Goal: Information Seeking & Learning: Check status

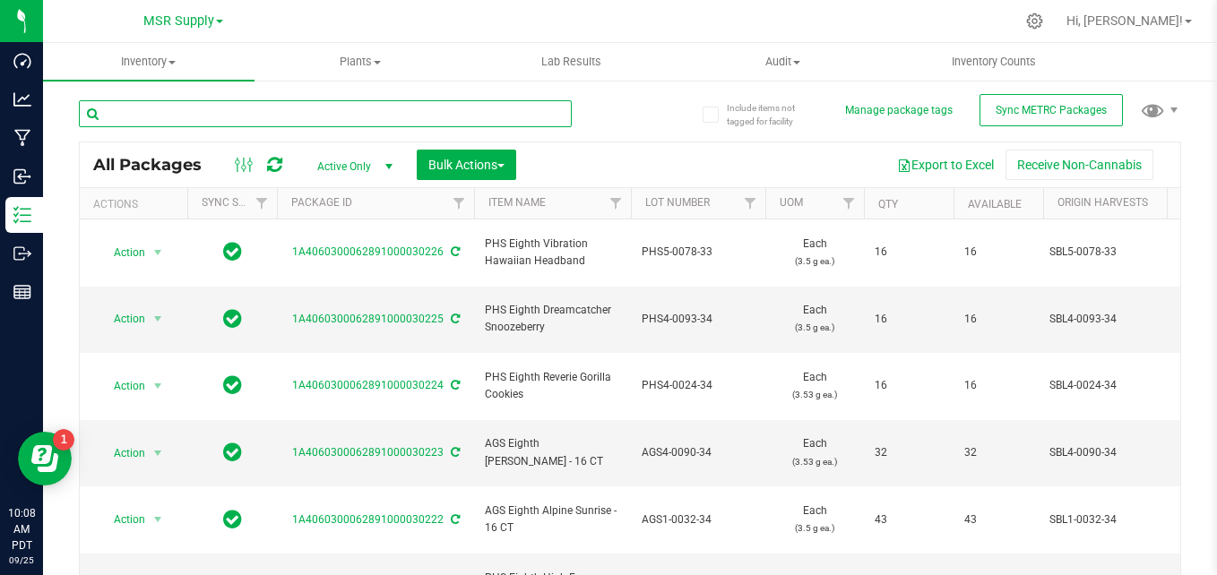
click at [134, 113] on input "text" at bounding box center [325, 113] width 493 height 27
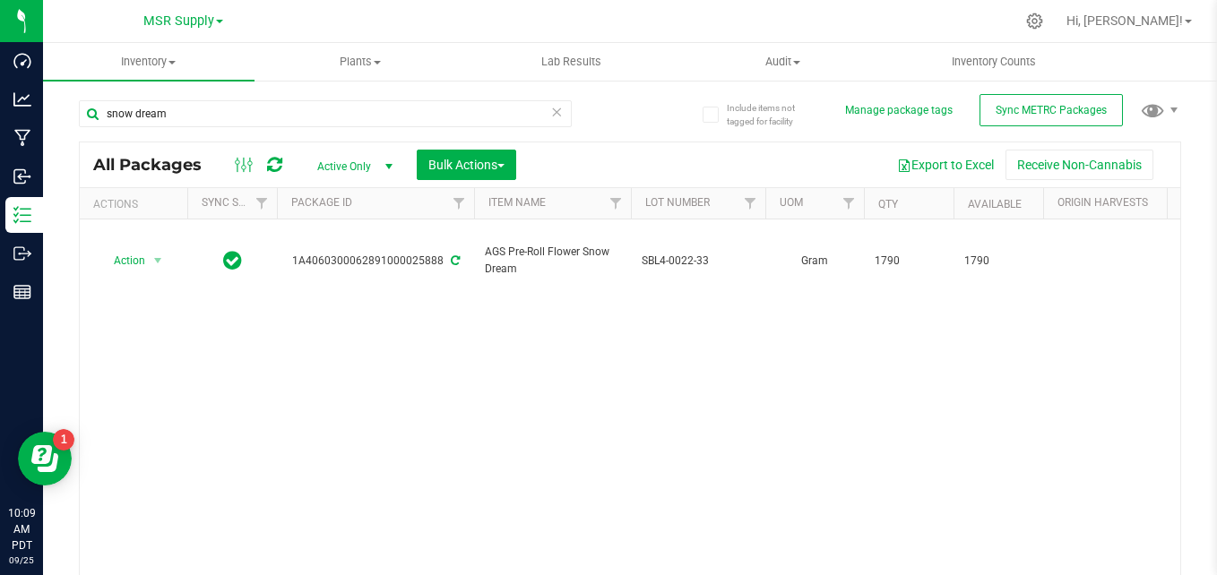
click at [384, 167] on span "select" at bounding box center [389, 167] width 14 height 14
click at [361, 185] on li "Active Only" at bounding box center [350, 195] width 97 height 27
click at [629, 140] on div "snow dream All Packages Active Only Active Only Lab Samples Locked All External…" at bounding box center [630, 354] width 1103 height 542
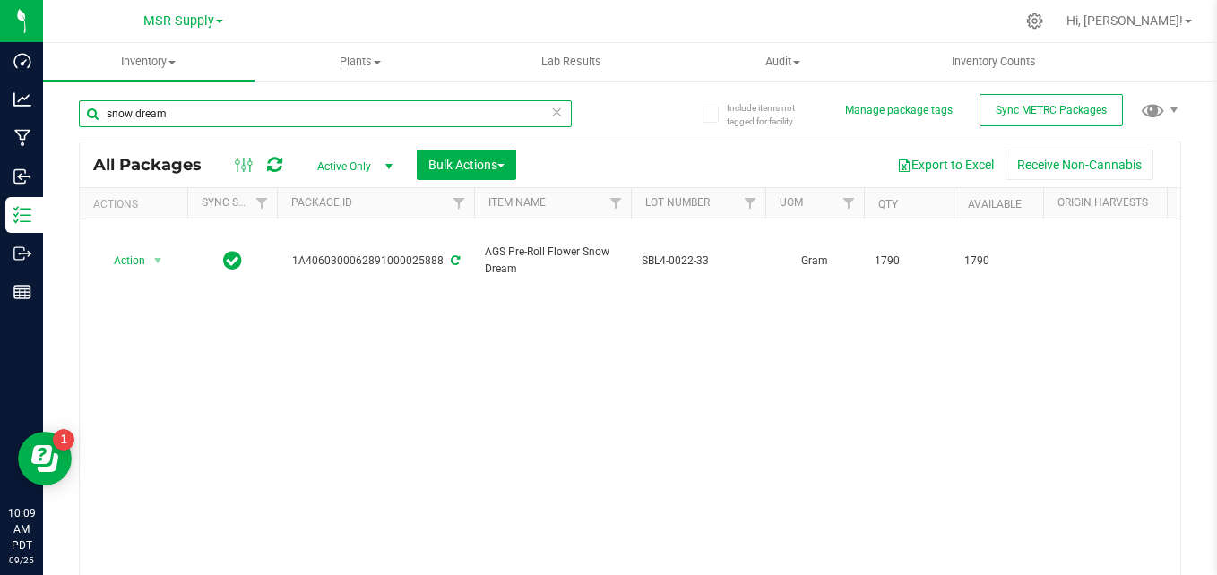
click at [498, 111] on input "snow dream" at bounding box center [325, 113] width 493 height 27
type input "s"
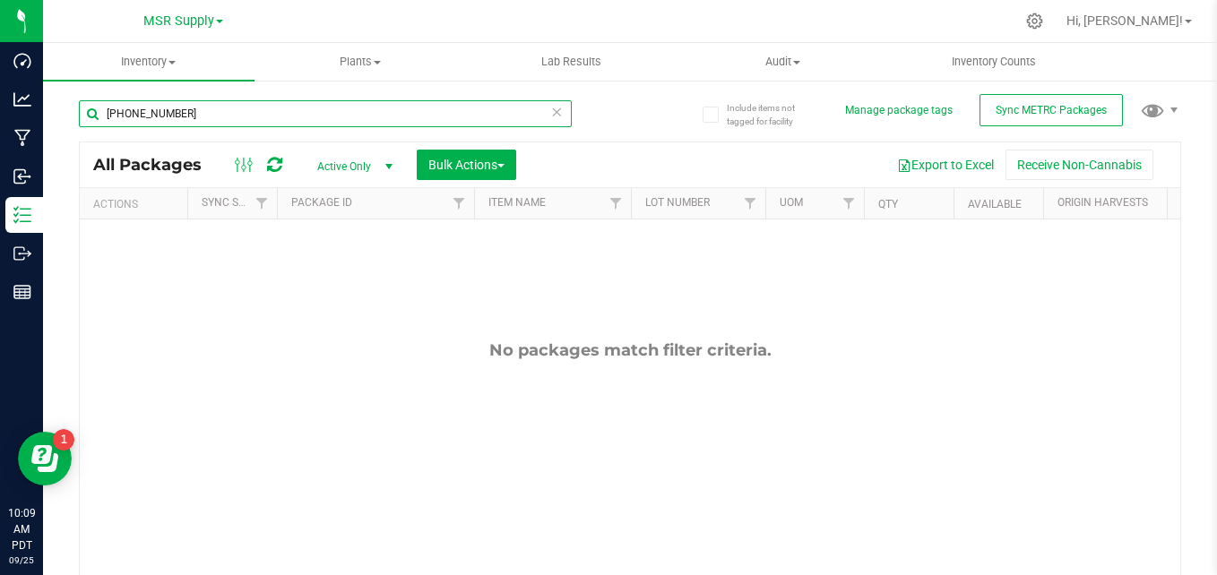
type input "[PHONE_NUMBER]"
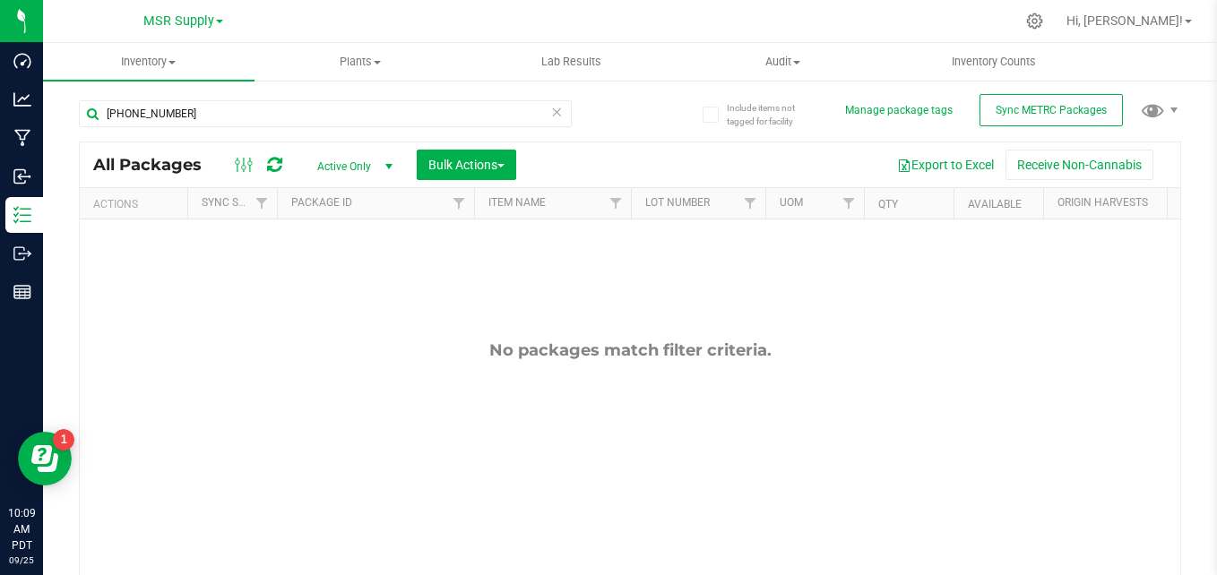
click at [388, 170] on span "select" at bounding box center [389, 167] width 14 height 14
click at [349, 265] on li "All" at bounding box center [350, 275] width 97 height 27
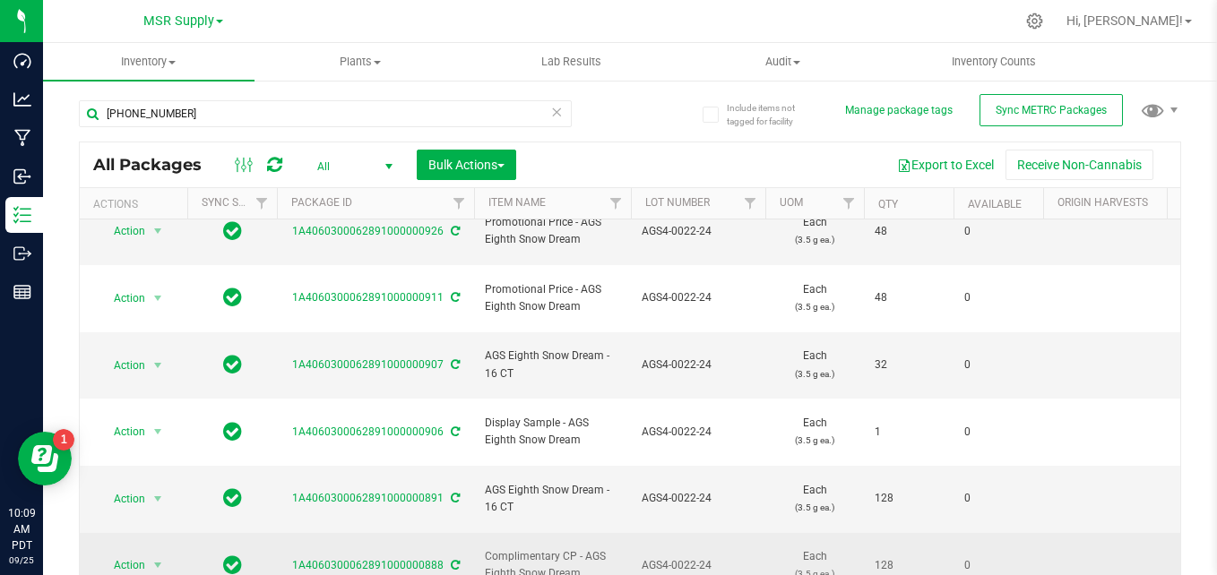
scroll to position [50, 0]
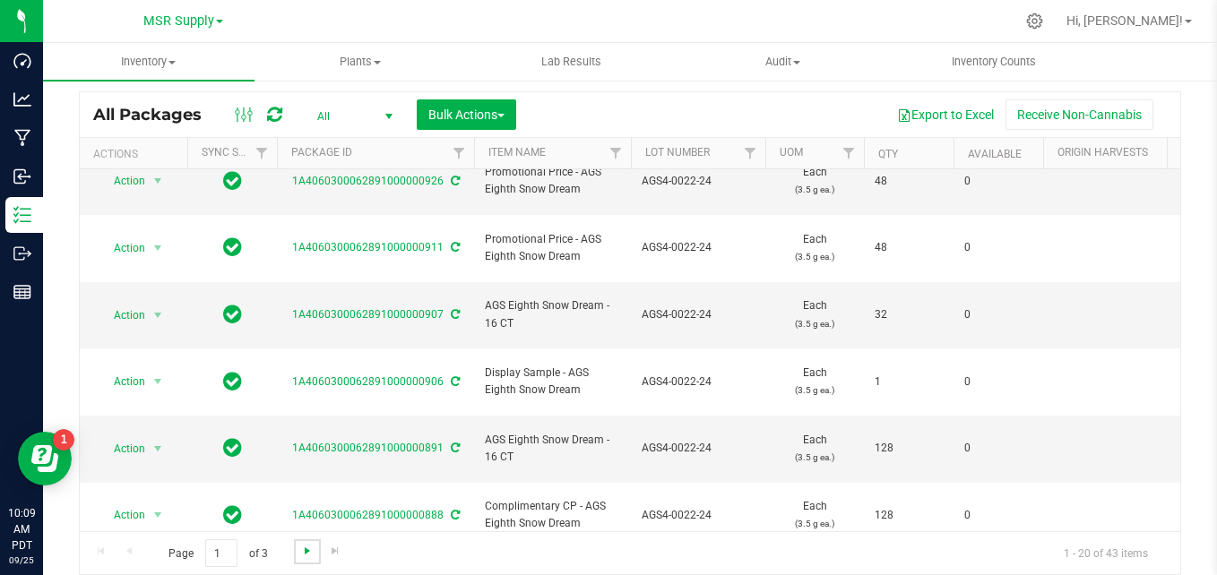
click at [304, 553] on span "Go to the next page" at bounding box center [307, 551] width 14 height 14
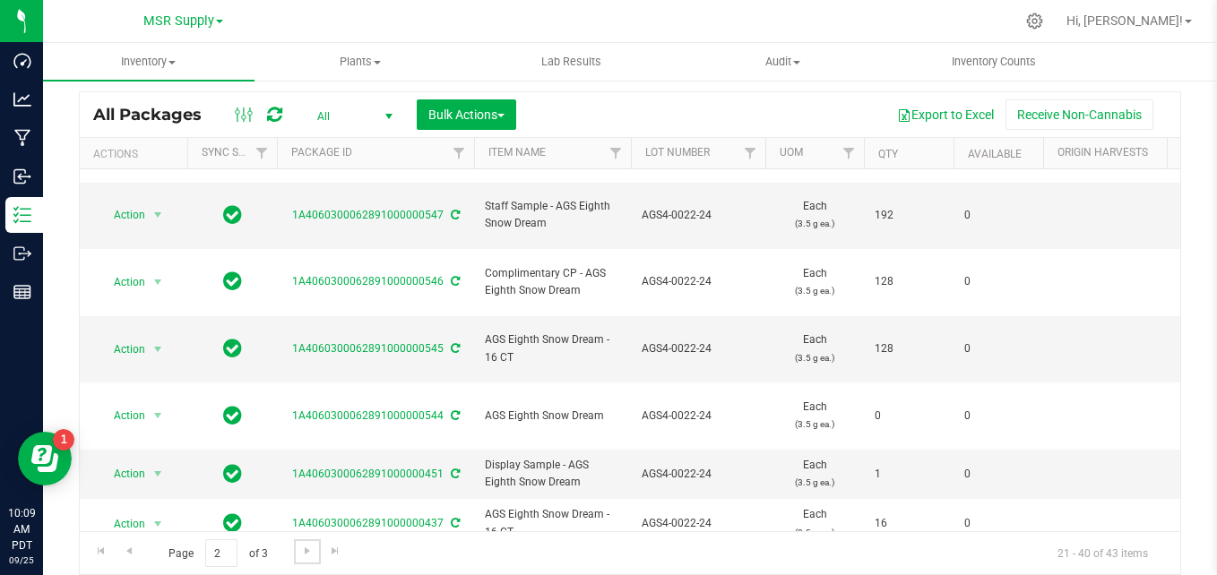
scroll to position [650, 0]
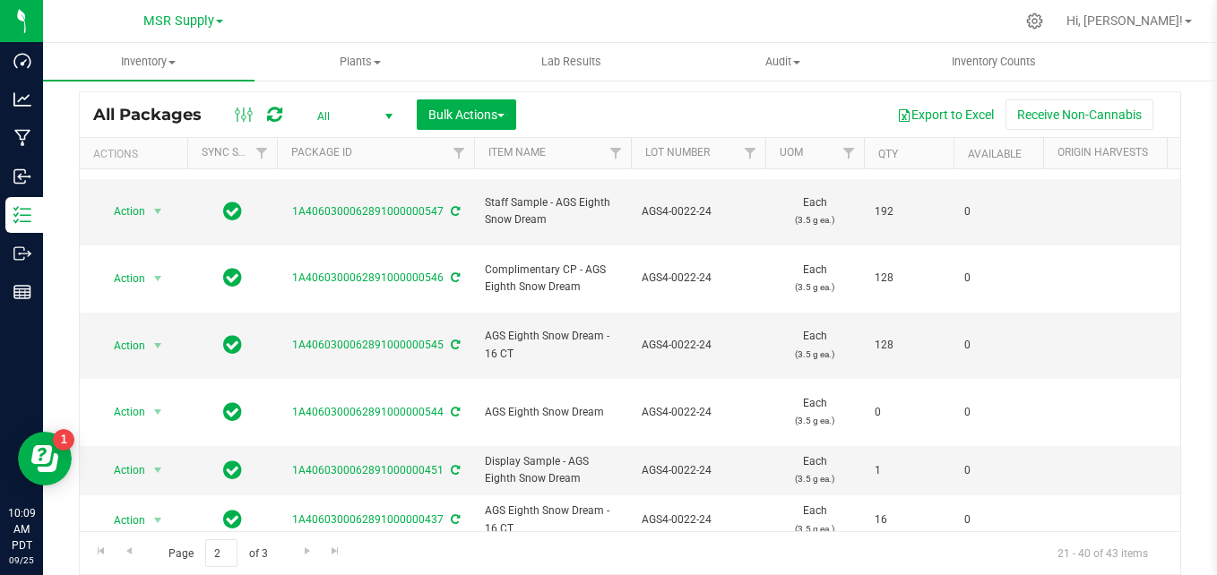
click at [160, 563] on span "select" at bounding box center [158, 570] width 14 height 14
click at [143, 548] on li "See history" at bounding box center [155, 561] width 113 height 27
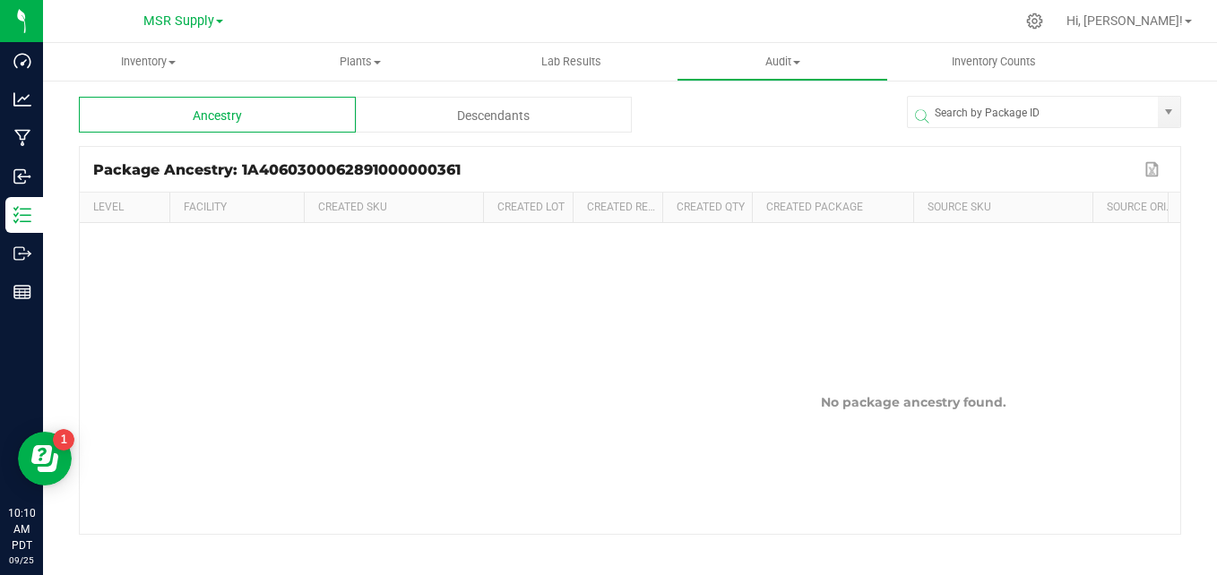
click at [463, 111] on div "Descendants" at bounding box center [494, 115] width 277 height 36
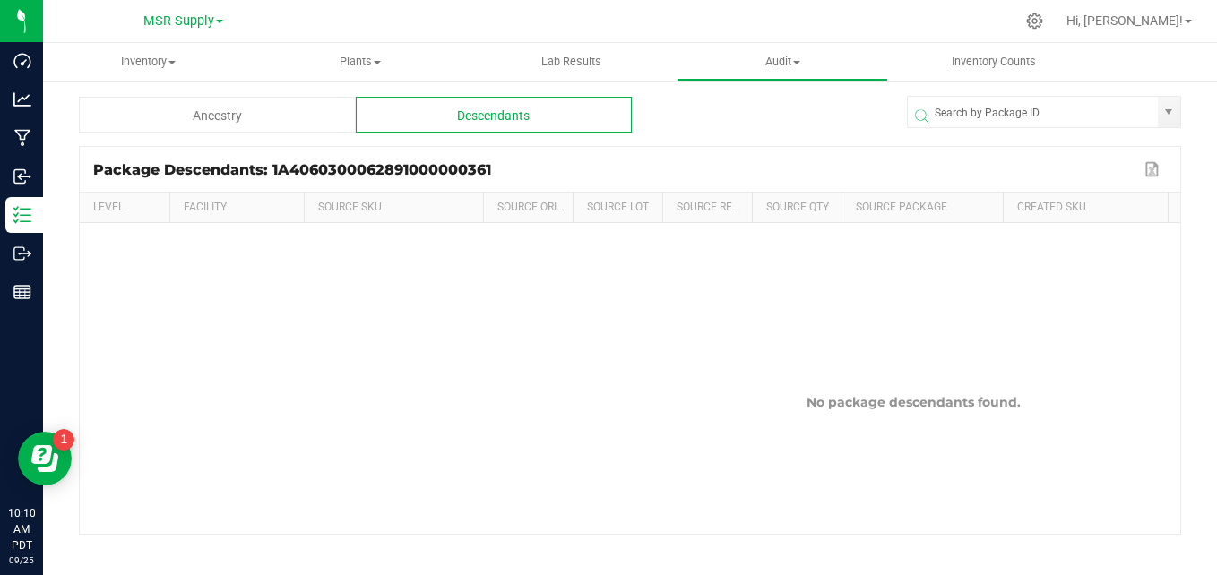
click at [260, 108] on div "Ancestry" at bounding box center [217, 115] width 277 height 36
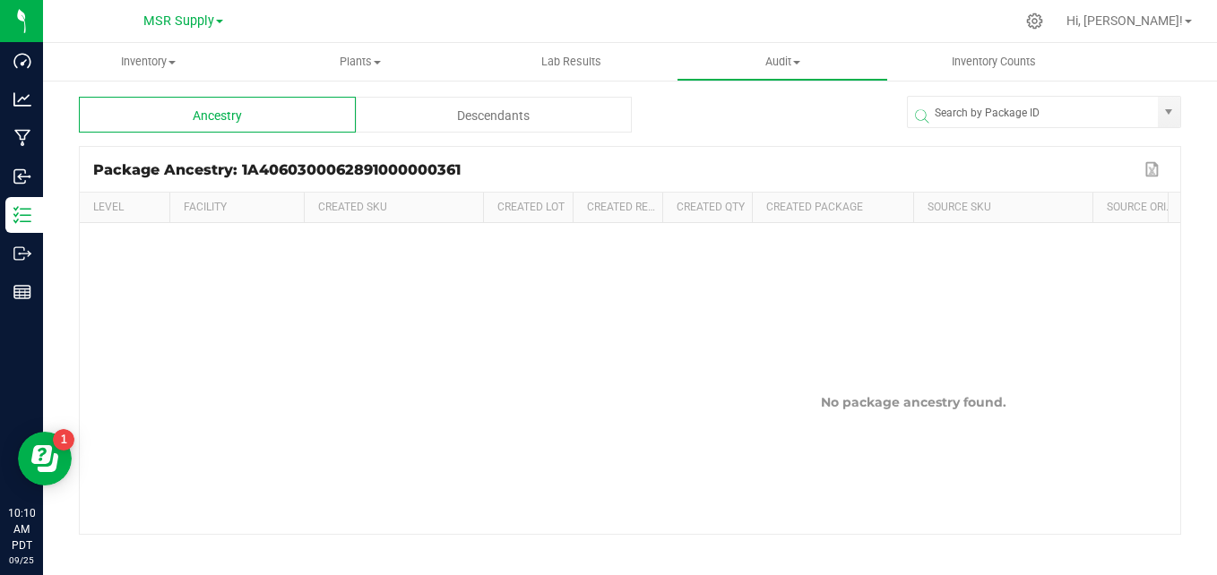
click at [404, 112] on div "Descendants" at bounding box center [494, 115] width 277 height 36
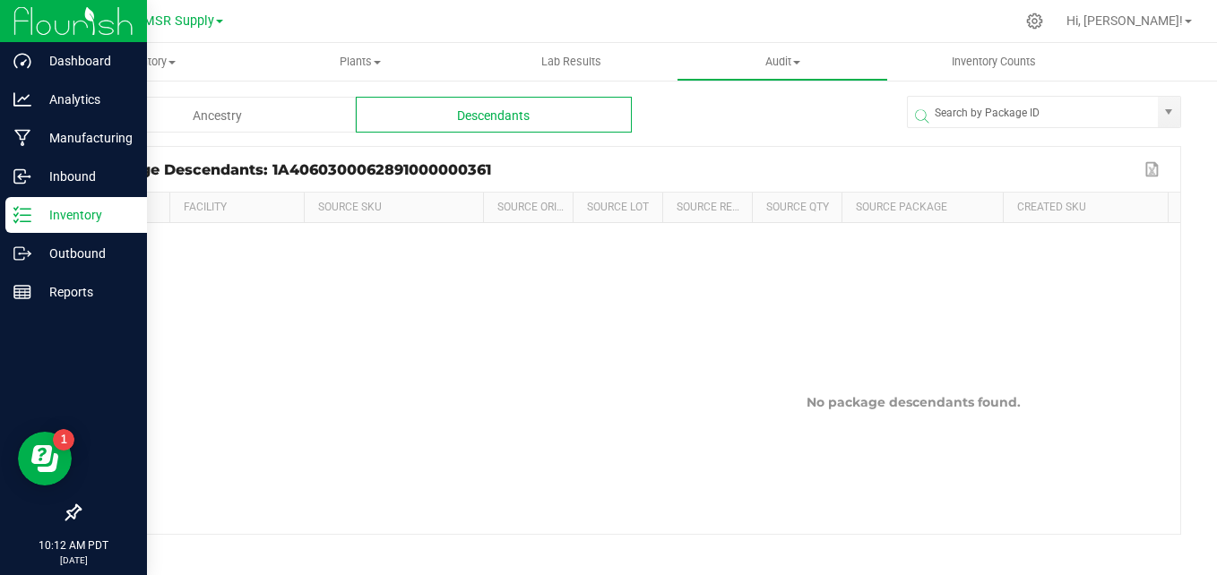
click at [27, 203] on div "Inventory" at bounding box center [76, 215] width 142 height 36
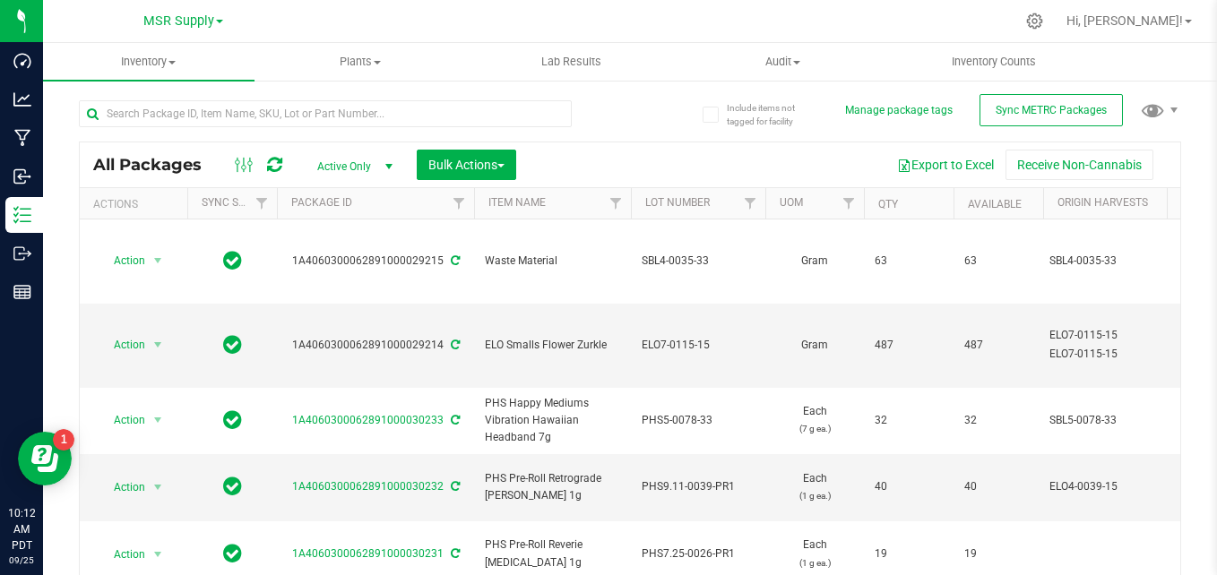
click at [580, 145] on div "All Packages Active Only Active Only Lab Samples Locked All External Internal B…" at bounding box center [630, 165] width 1101 height 45
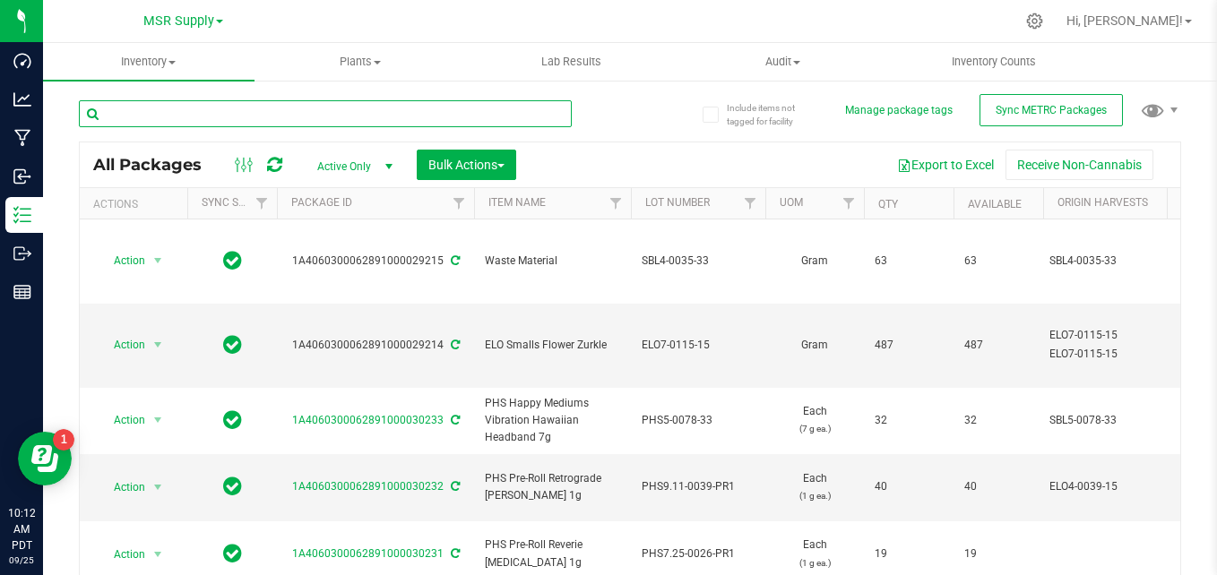
click at [156, 125] on input "text" at bounding box center [325, 113] width 493 height 27
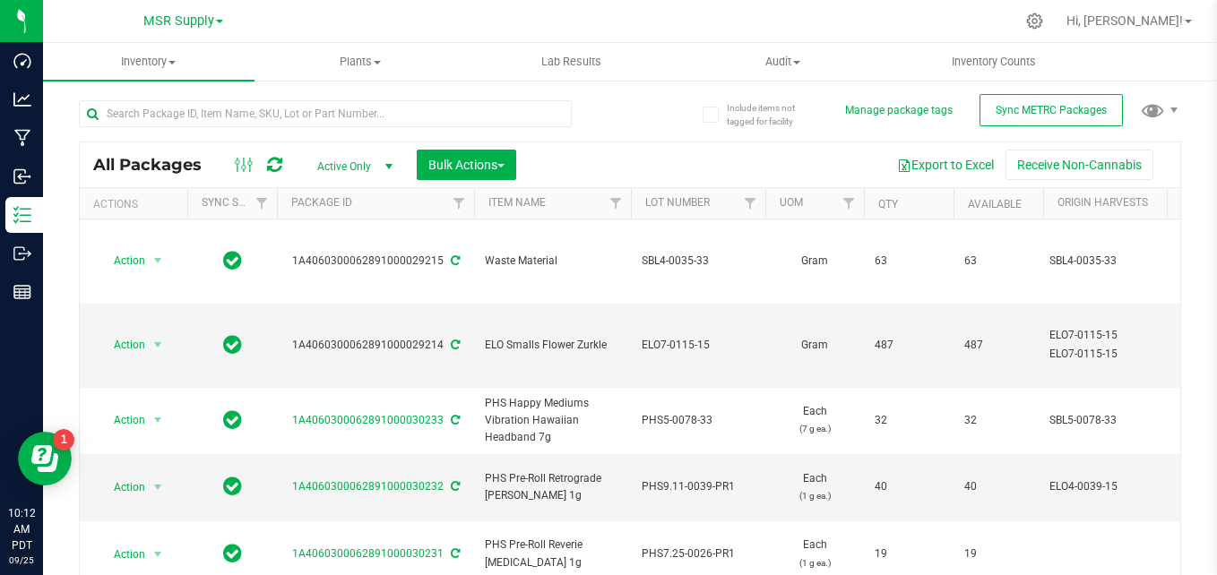
click at [638, 152] on div "Export to Excel Receive Non-Cannabis" at bounding box center [848, 165] width 637 height 30
